Goal: Information Seeking & Learning: Learn about a topic

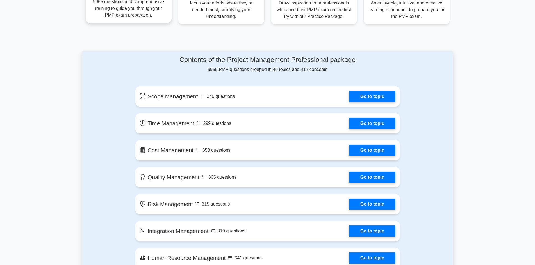
scroll to position [233, 0]
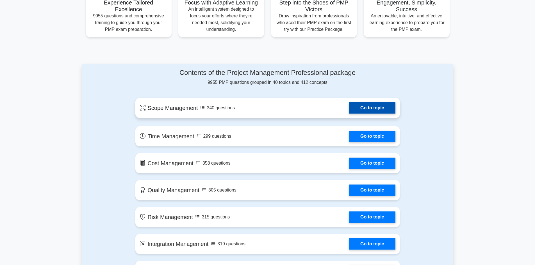
click at [368, 105] on link "Go to topic" at bounding box center [372, 107] width 46 height 11
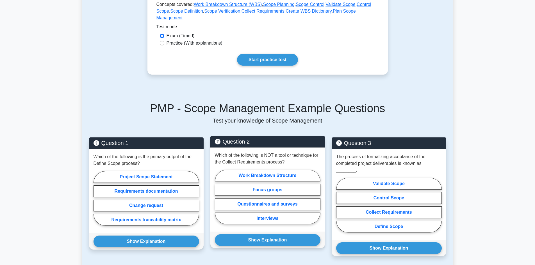
scroll to position [281, 0]
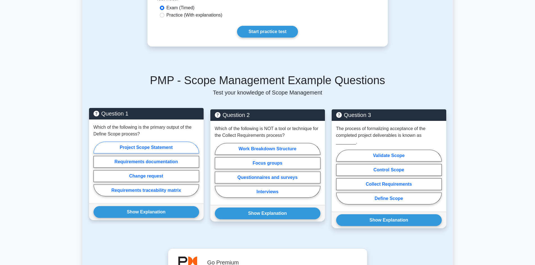
click at [166, 142] on label "Project Scope Statement" at bounding box center [146, 148] width 106 height 12
click at [97, 169] on input "Project Scope Statement" at bounding box center [95, 171] width 4 height 4
radio input "true"
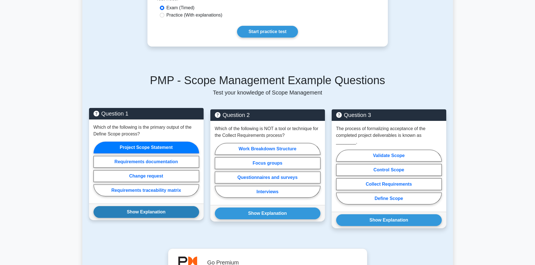
click at [142, 206] on button "Show Explanation" at bounding box center [146, 212] width 106 height 12
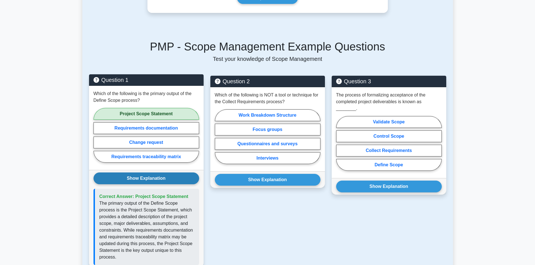
scroll to position [337, 0]
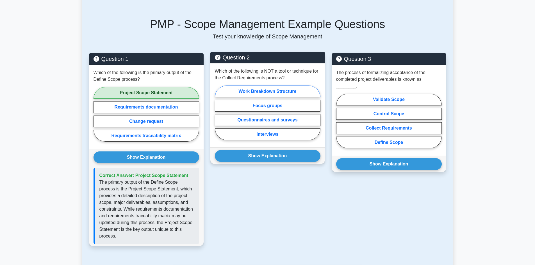
click at [270, 86] on label "Work Breakdown Structure" at bounding box center [268, 92] width 106 height 12
click at [218, 113] on input "Work Breakdown Structure" at bounding box center [217, 115] width 4 height 4
radio input "true"
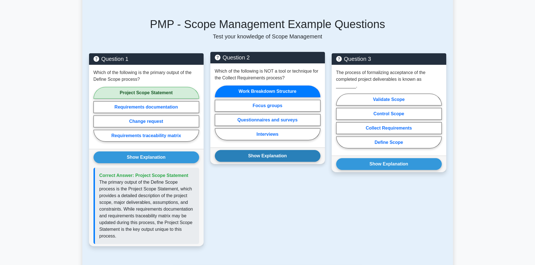
click at [274, 150] on button "Show Explanation" at bounding box center [268, 156] width 106 height 12
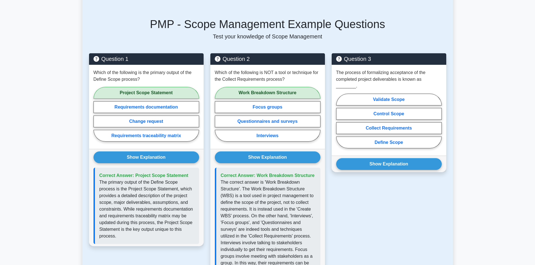
click at [390, 201] on div "Question 3 The process of formalizing acceptance of the completed project deliv…" at bounding box center [388, 190] width 121 height 274
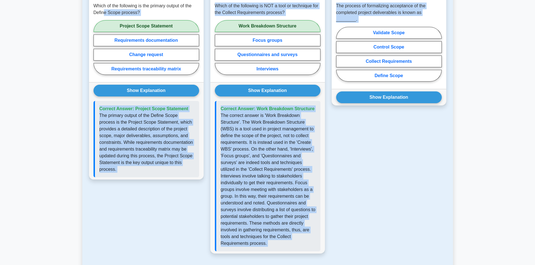
scroll to position [344, 0]
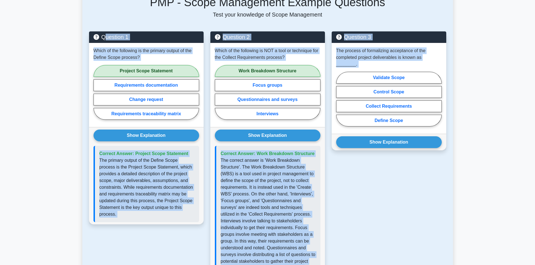
drag, startPoint x: 342, startPoint y: 236, endPoint x: 106, endPoint y: -4, distance: 336.9
click at [106, 0] on html "Register ," at bounding box center [267, 123] width 535 height 962
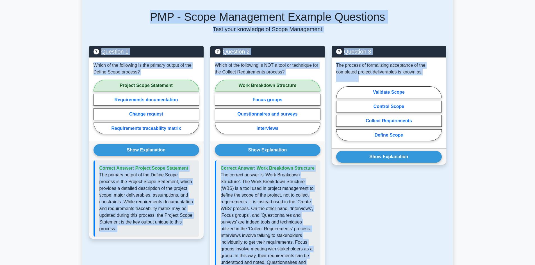
click at [418, 192] on div "Question 3 The process of formalizing acceptance of the completed project deliv…" at bounding box center [388, 183] width 121 height 274
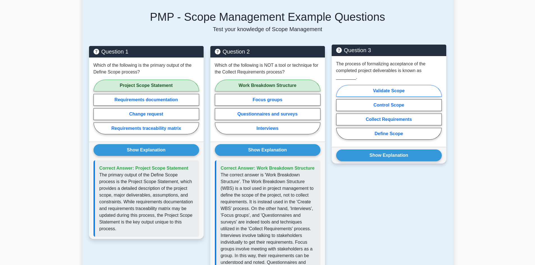
click at [388, 85] on label "Validate Scope" at bounding box center [389, 91] width 106 height 12
click at [340, 112] on input "Validate Scope" at bounding box center [338, 114] width 4 height 4
radio input "true"
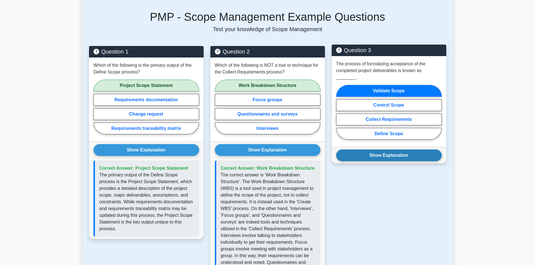
click at [386, 150] on button "Show Explanation" at bounding box center [389, 156] width 106 height 12
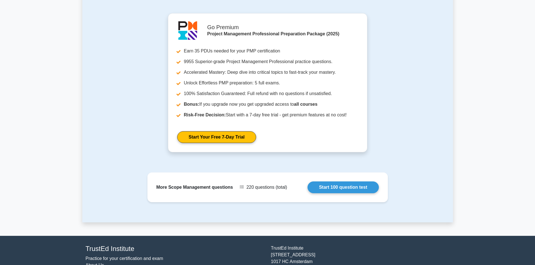
scroll to position [681, 0]
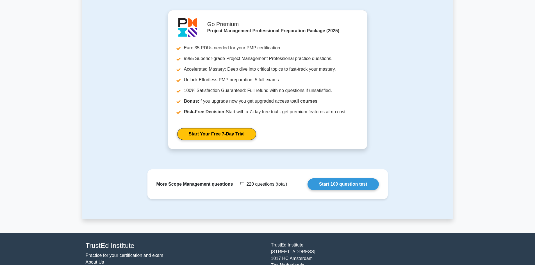
click at [340, 191] on div "More Scope Management questions 220 questions (total) Start 100 question test" at bounding box center [267, 187] width 247 height 36
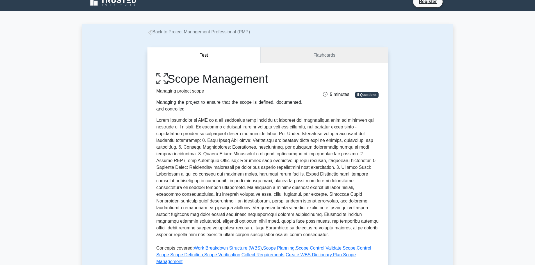
scroll to position [0, 0]
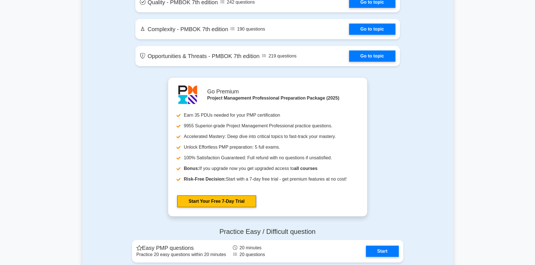
scroll to position [1266, 0]
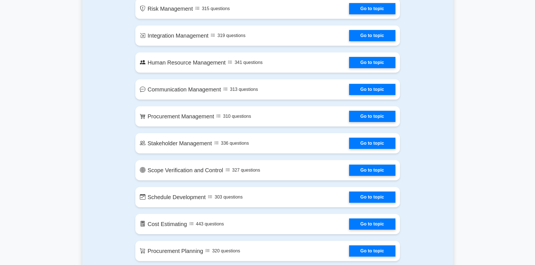
scroll to position [449, 0]
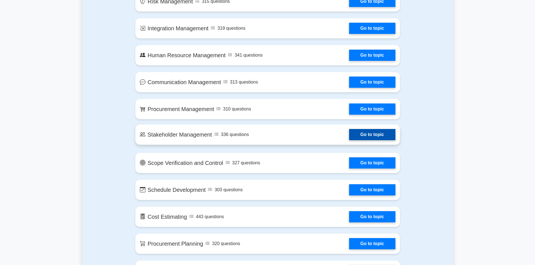
click at [373, 133] on link "Go to topic" at bounding box center [372, 134] width 46 height 11
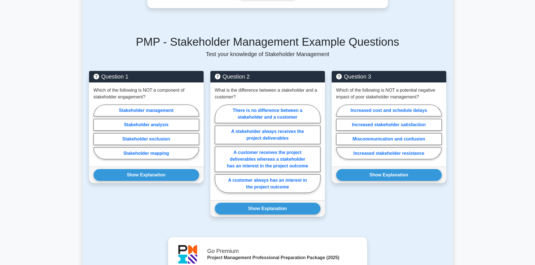
scroll to position [350, 0]
